Goal: Information Seeking & Learning: Understand process/instructions

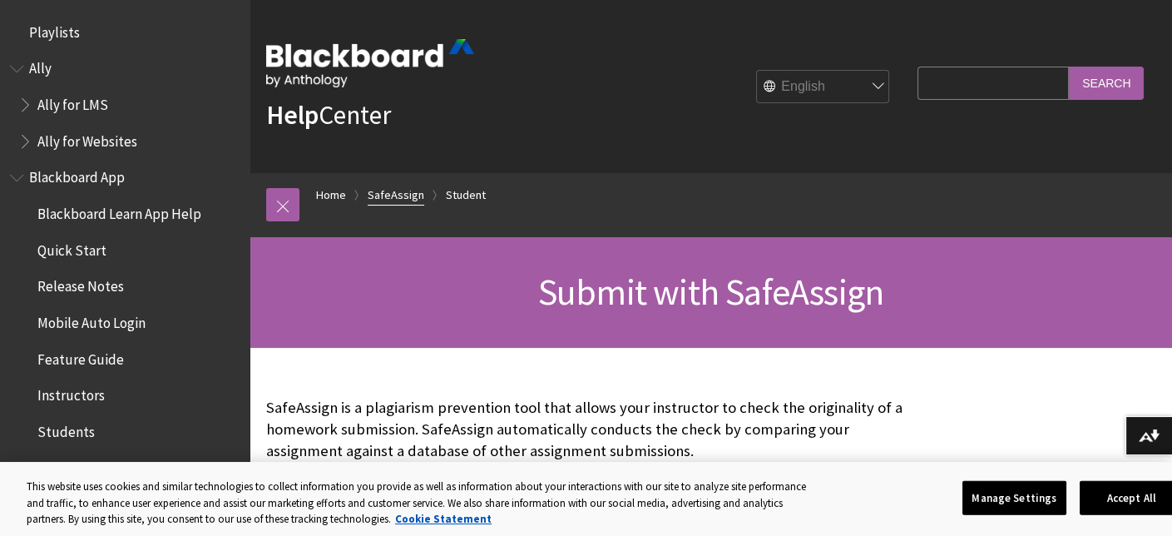
click at [401, 200] on link "SafeAssign" at bounding box center [396, 195] width 57 height 21
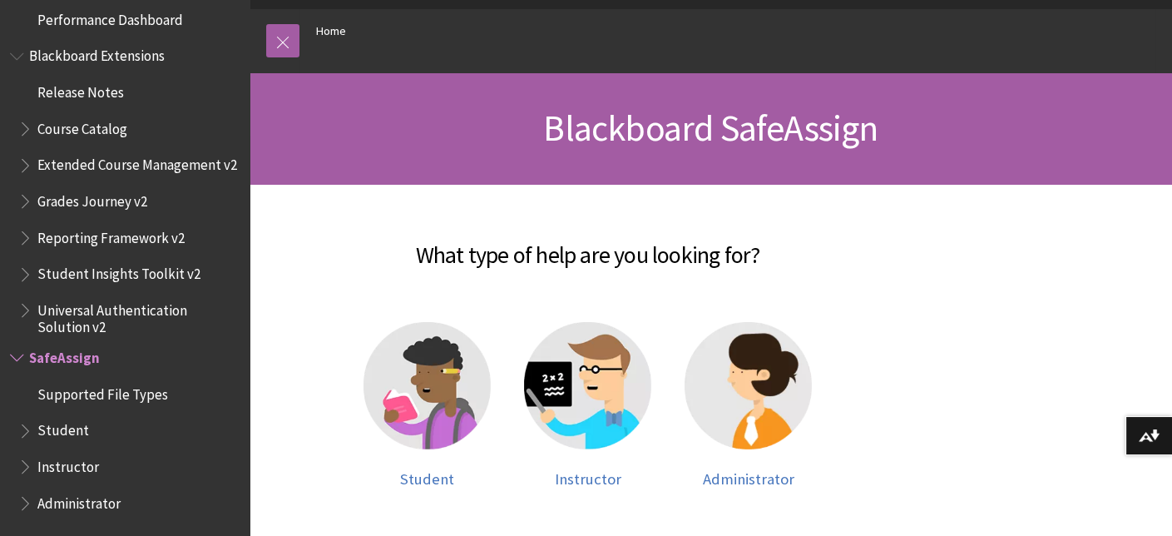
scroll to position [166, 0]
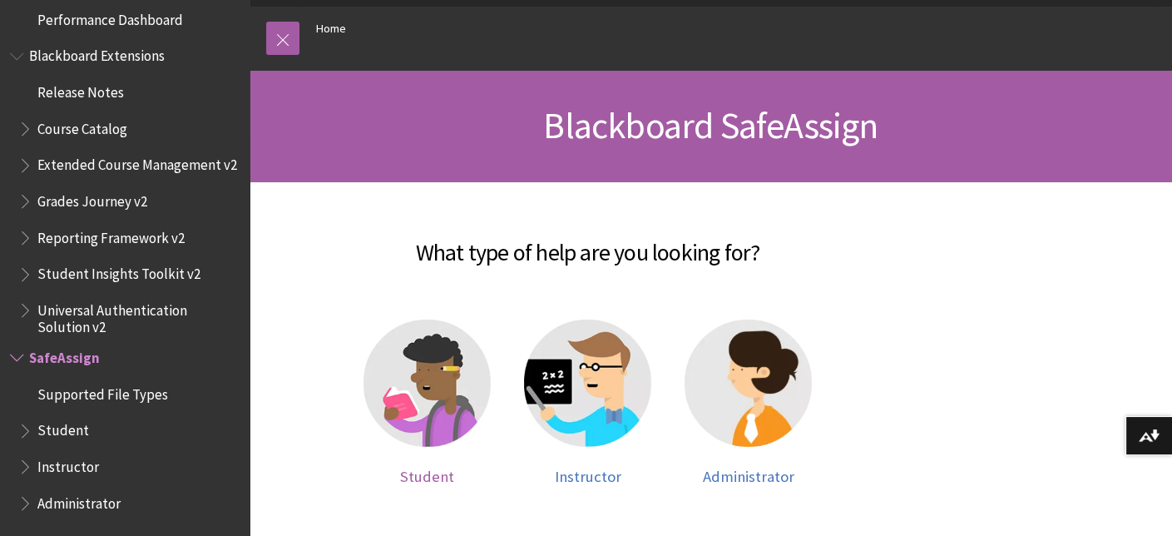
click at [442, 480] on span "Student" at bounding box center [427, 476] width 54 height 19
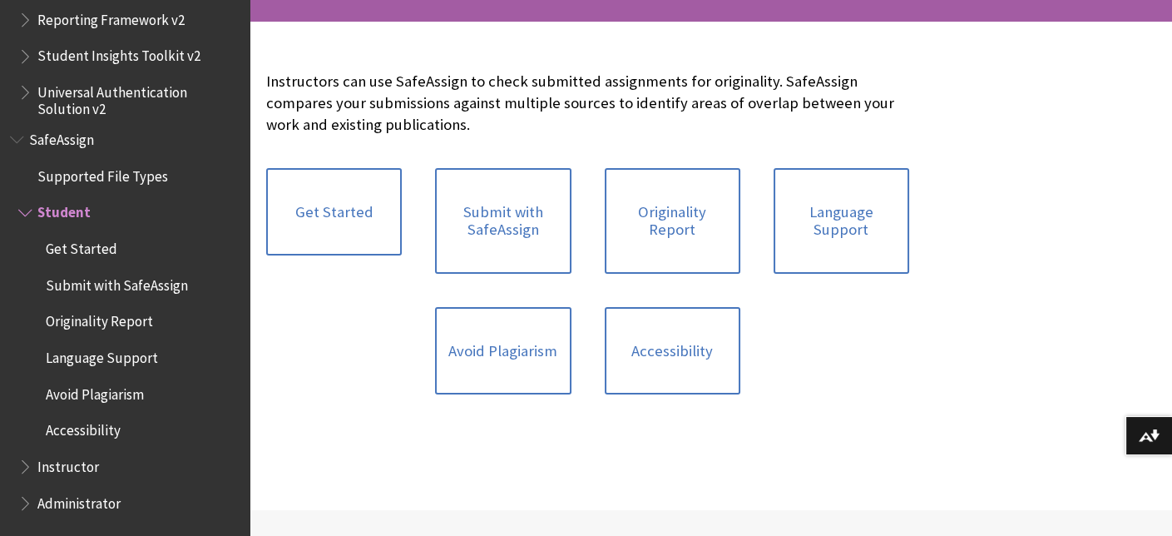
scroll to position [333, 0]
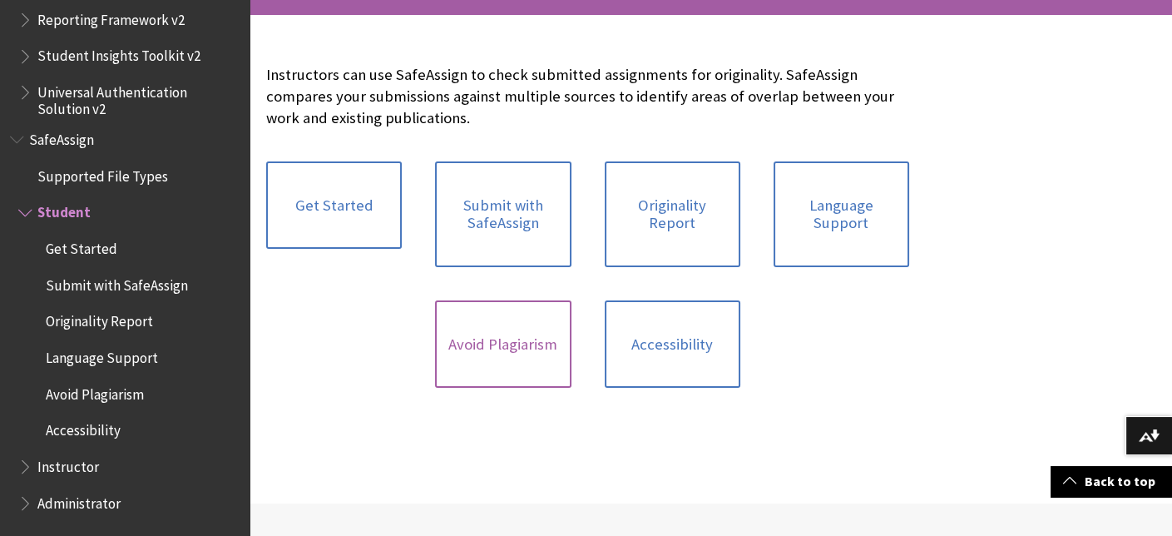
click at [527, 349] on link "Avoid Plagiarism" at bounding box center [503, 344] width 136 height 88
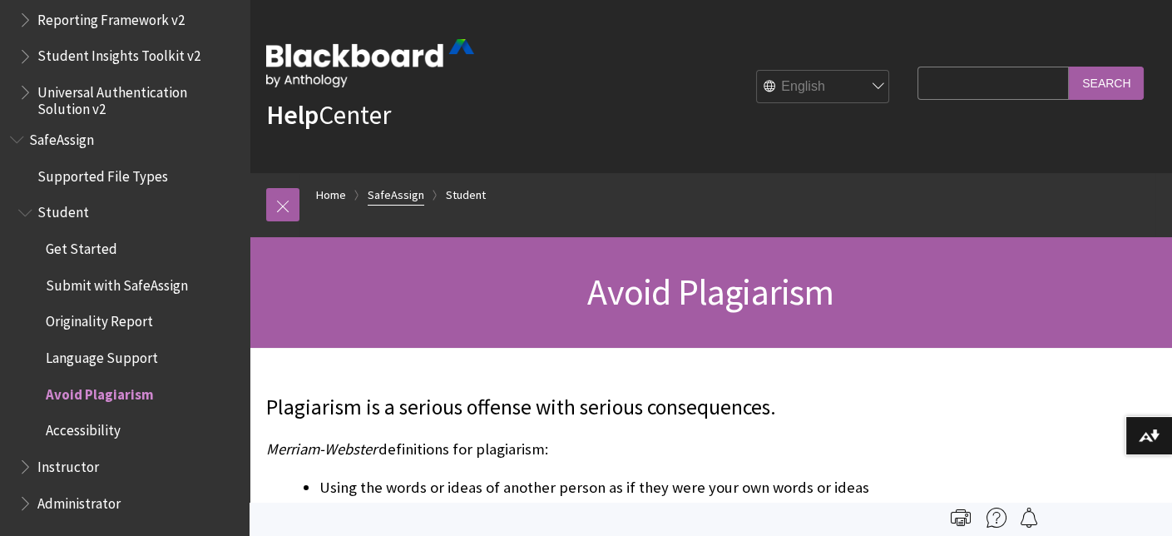
click at [394, 196] on link "SafeAssign" at bounding box center [396, 195] width 57 height 21
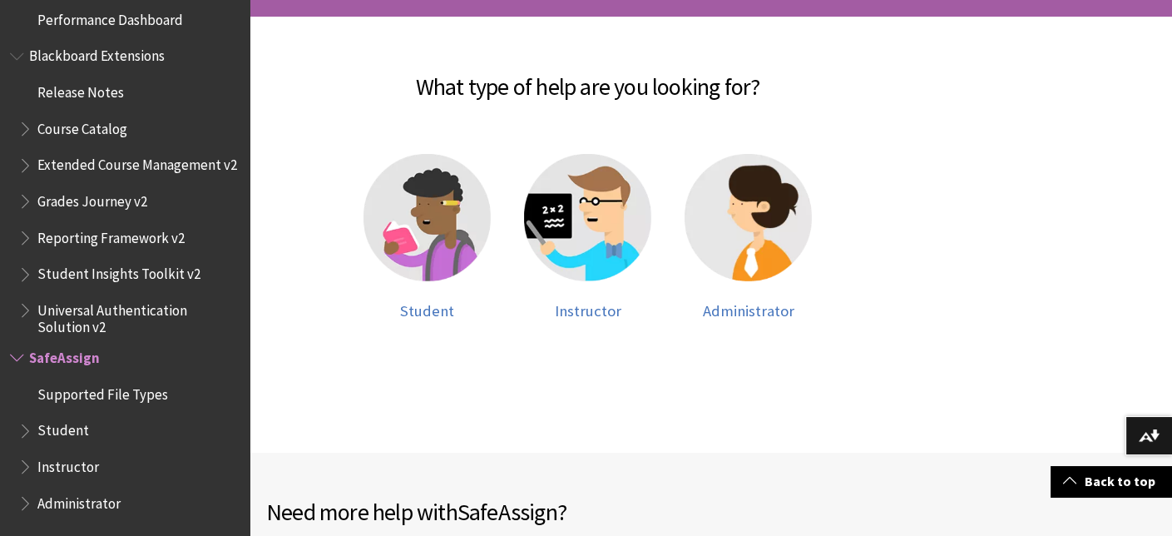
scroll to position [333, 0]
click at [431, 309] on span "Student" at bounding box center [427, 309] width 54 height 19
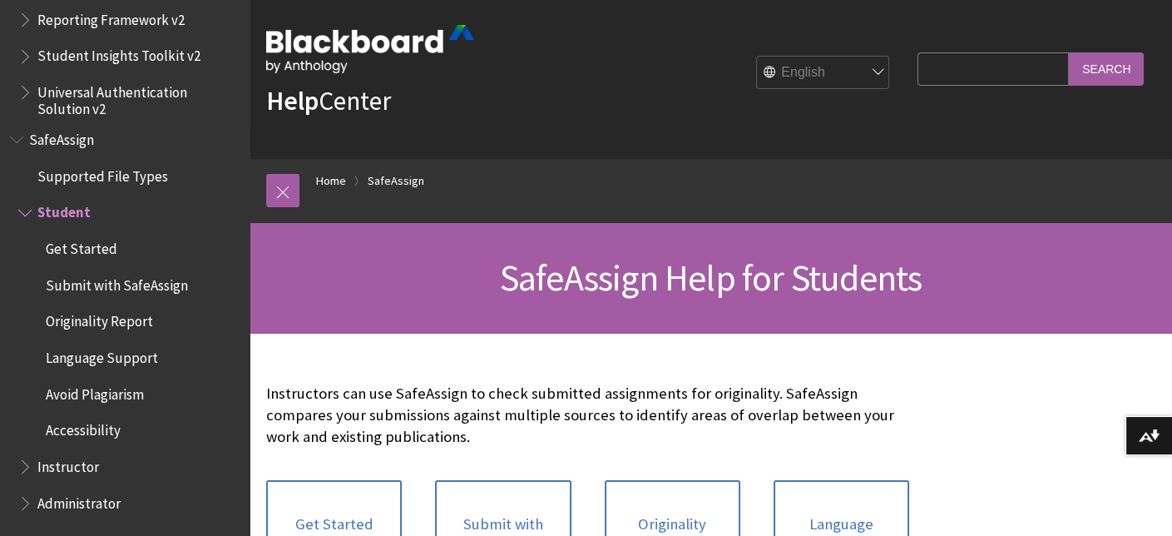
scroll to position [250, 0]
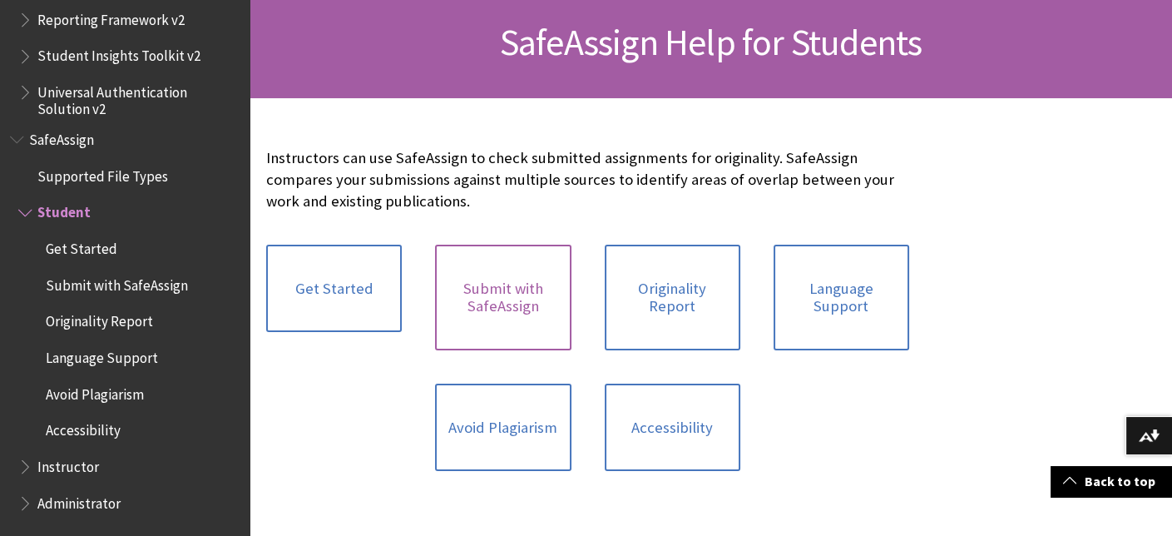
click at [522, 308] on link "Submit with SafeAssign" at bounding box center [503, 298] width 136 height 106
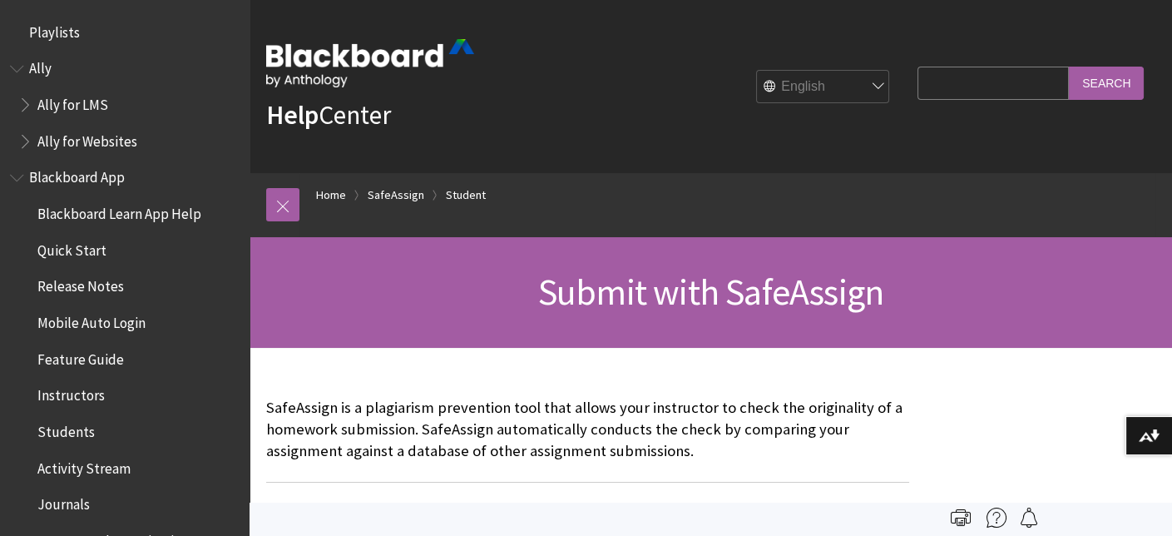
click at [349, 125] on link "Help Center" at bounding box center [328, 114] width 125 height 33
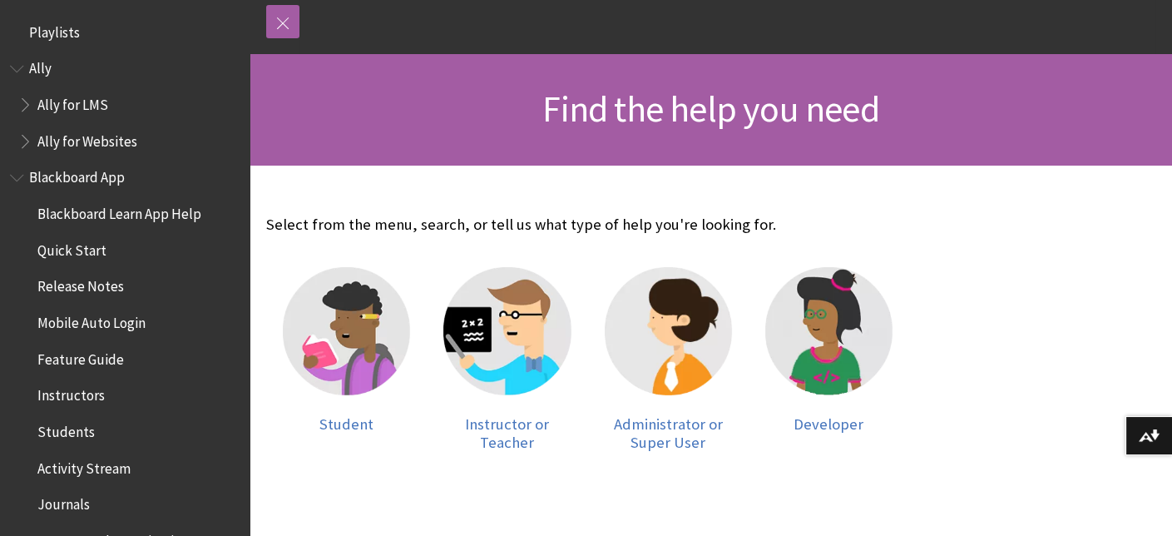
scroll to position [250, 0]
